Goal: Task Accomplishment & Management: Use online tool/utility

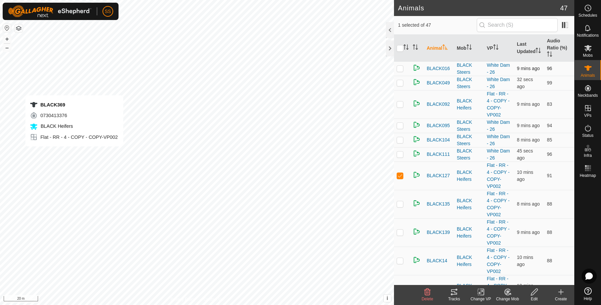
checkbox input "false"
checkbox input "true"
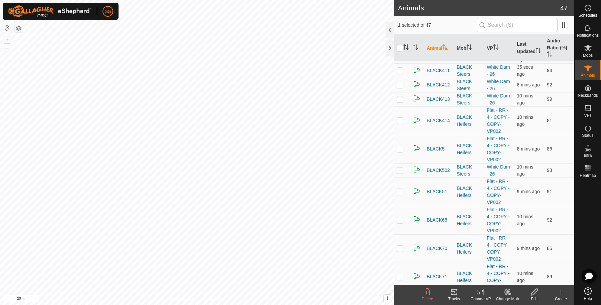
scroll to position [615, 0]
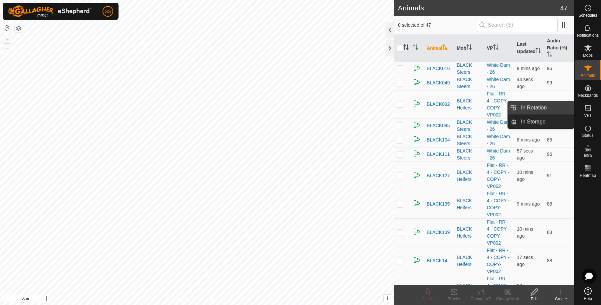
click at [569, 105] on link "In Rotation" at bounding box center [545, 107] width 57 height 13
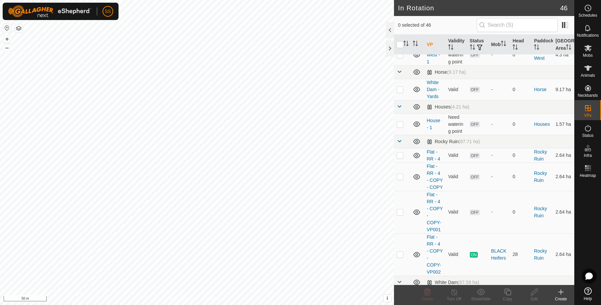
scroll to position [556, 0]
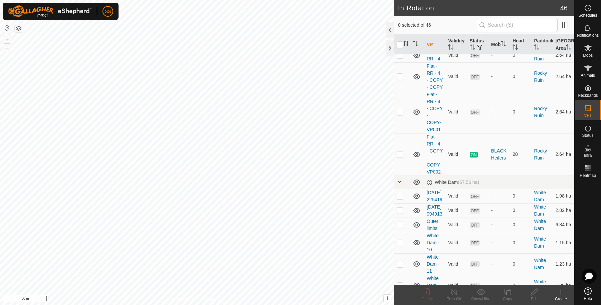
click at [401, 176] on td at bounding box center [402, 154] width 16 height 42
checkbox input "true"
click at [511, 293] on icon at bounding box center [508, 292] width 8 height 8
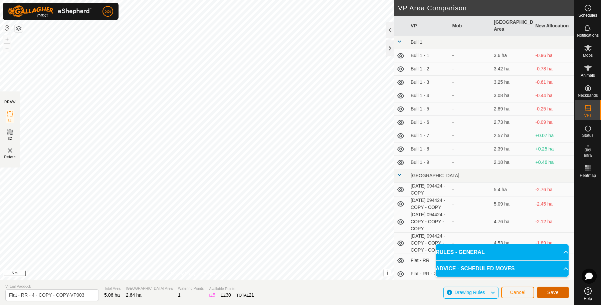
click at [548, 291] on span "Save" at bounding box center [552, 292] width 11 height 5
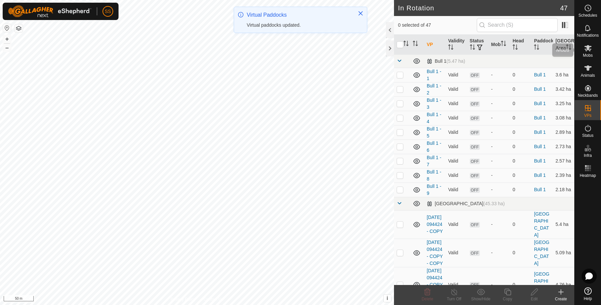
click at [584, 43] on es-mob-svg-icon at bounding box center [588, 48] width 12 height 11
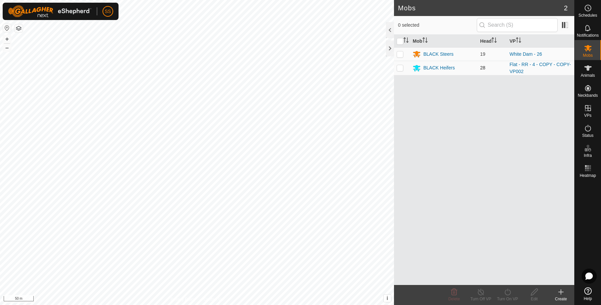
click at [400, 67] on p-checkbox at bounding box center [400, 67] width 7 height 5
checkbox input "true"
click at [512, 293] on turn-on-svg-icon at bounding box center [507, 292] width 27 height 8
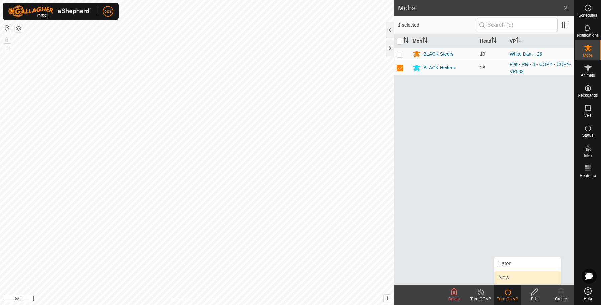
click at [507, 276] on link "Now" at bounding box center [528, 277] width 66 height 13
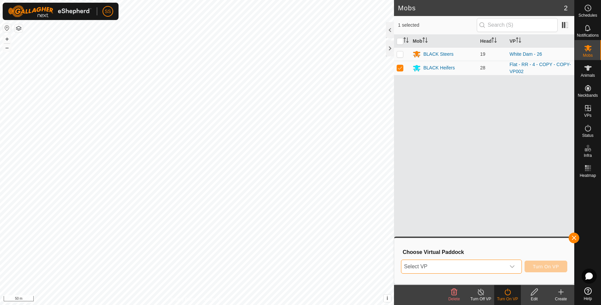
click at [496, 268] on span "Select VP" at bounding box center [453, 266] width 104 height 13
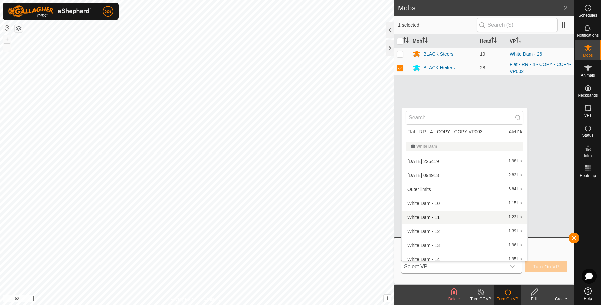
scroll to position [334, 0]
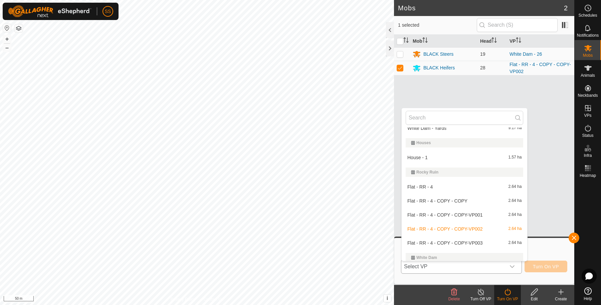
click at [460, 245] on div "Flat - RR - 4 - COPY - COPY-VP003 2.64 ha" at bounding box center [465, 243] width 118 height 8
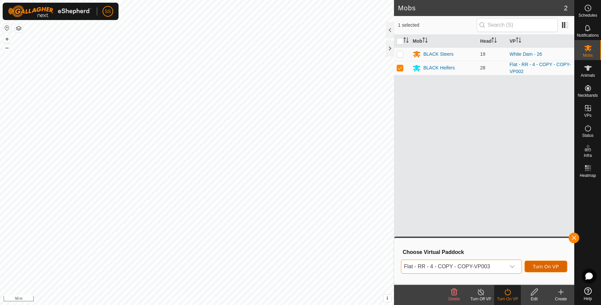
click at [551, 266] on span "Turn On VP" at bounding box center [546, 266] width 26 height 5
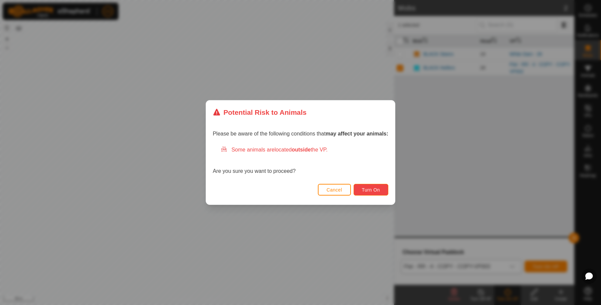
click at [381, 186] on button "Turn On" at bounding box center [371, 190] width 35 height 12
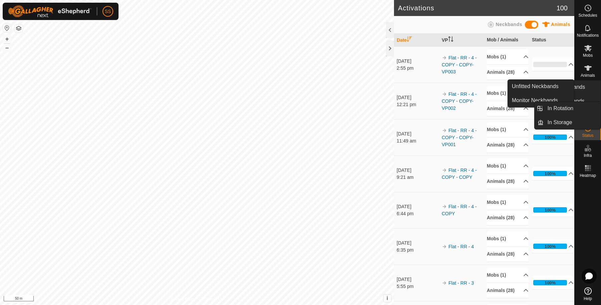
click at [588, 125] on icon at bounding box center [588, 128] width 6 height 7
